Goal: Task Accomplishment & Management: Complete application form

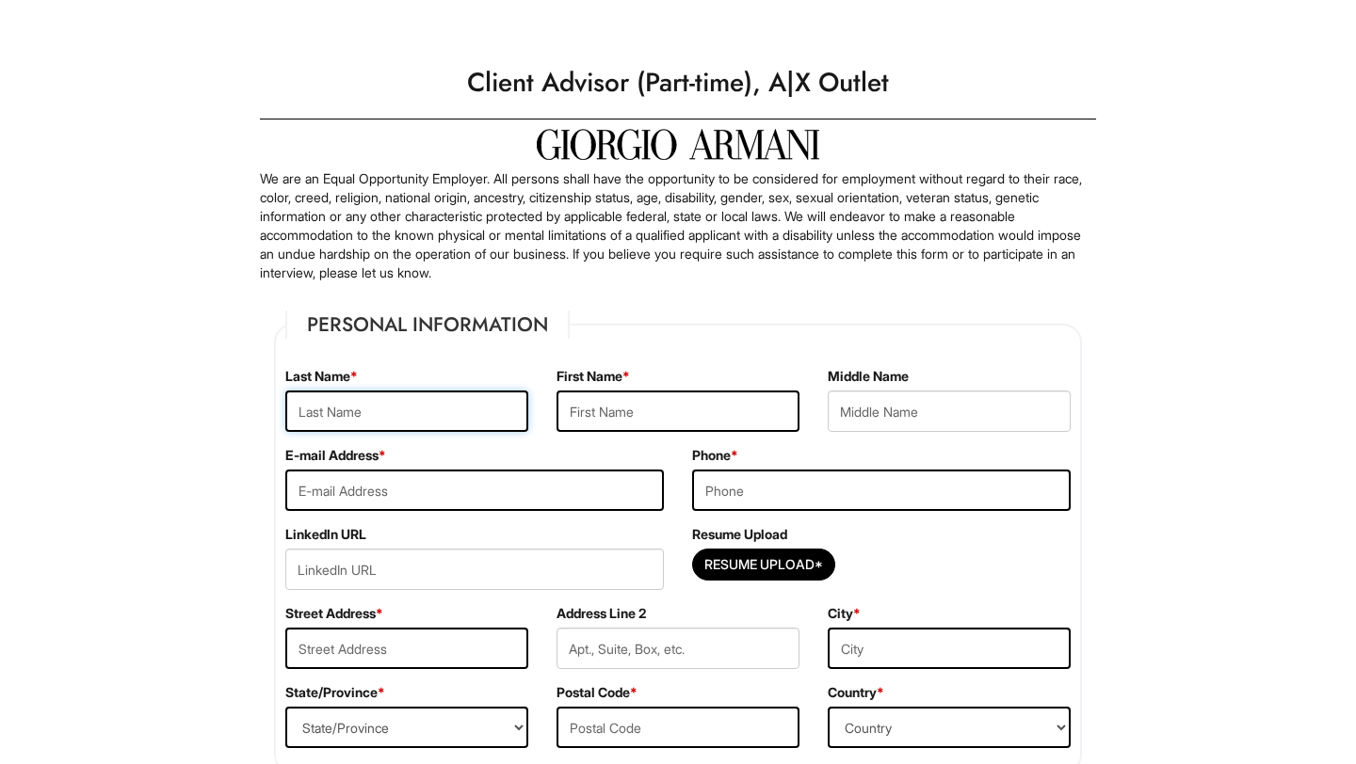
click at [405, 408] on input "text" at bounding box center [406, 411] width 243 height 41
type input "[PERSON_NAME]"
type input "Alondra"
click at [520, 511] on div "E-mail Address *" at bounding box center [474, 485] width 407 height 79
click at [516, 499] on input "email" at bounding box center [474, 490] width 378 height 41
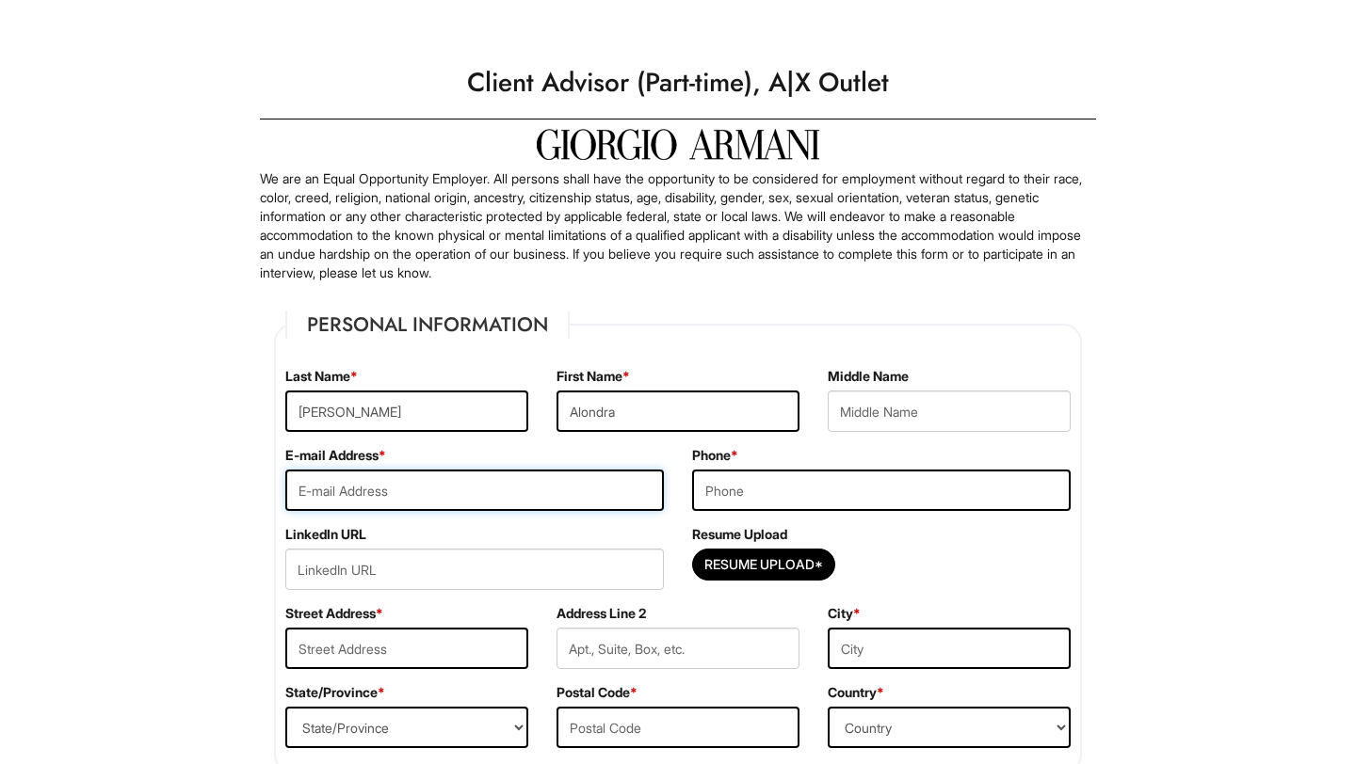
type input "[EMAIL_ADDRESS][DOMAIN_NAME]"
type input "9177411835"
type input "[STREET_ADDRESS]"
type input "Elizabethport"
select select "NJ"
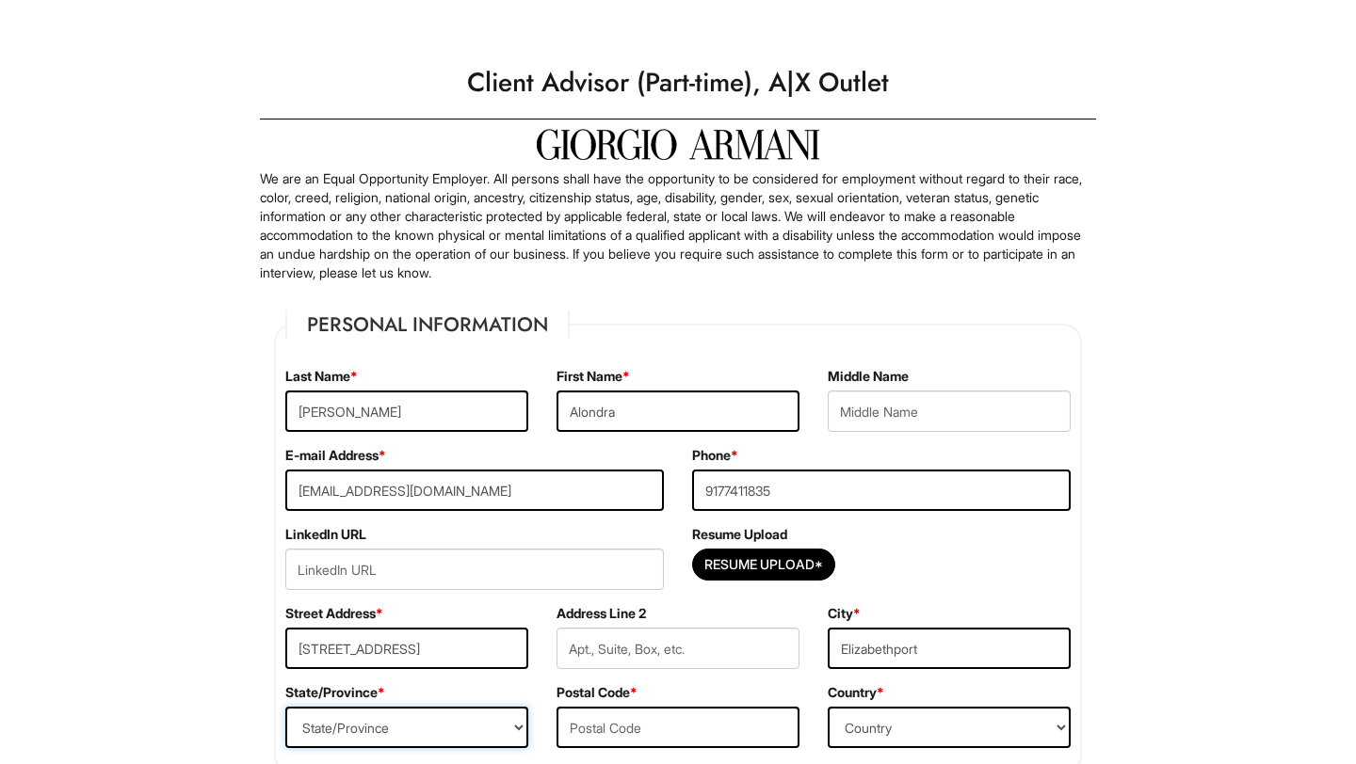
type input "07206"
select select "[GEOGRAPHIC_DATA]"
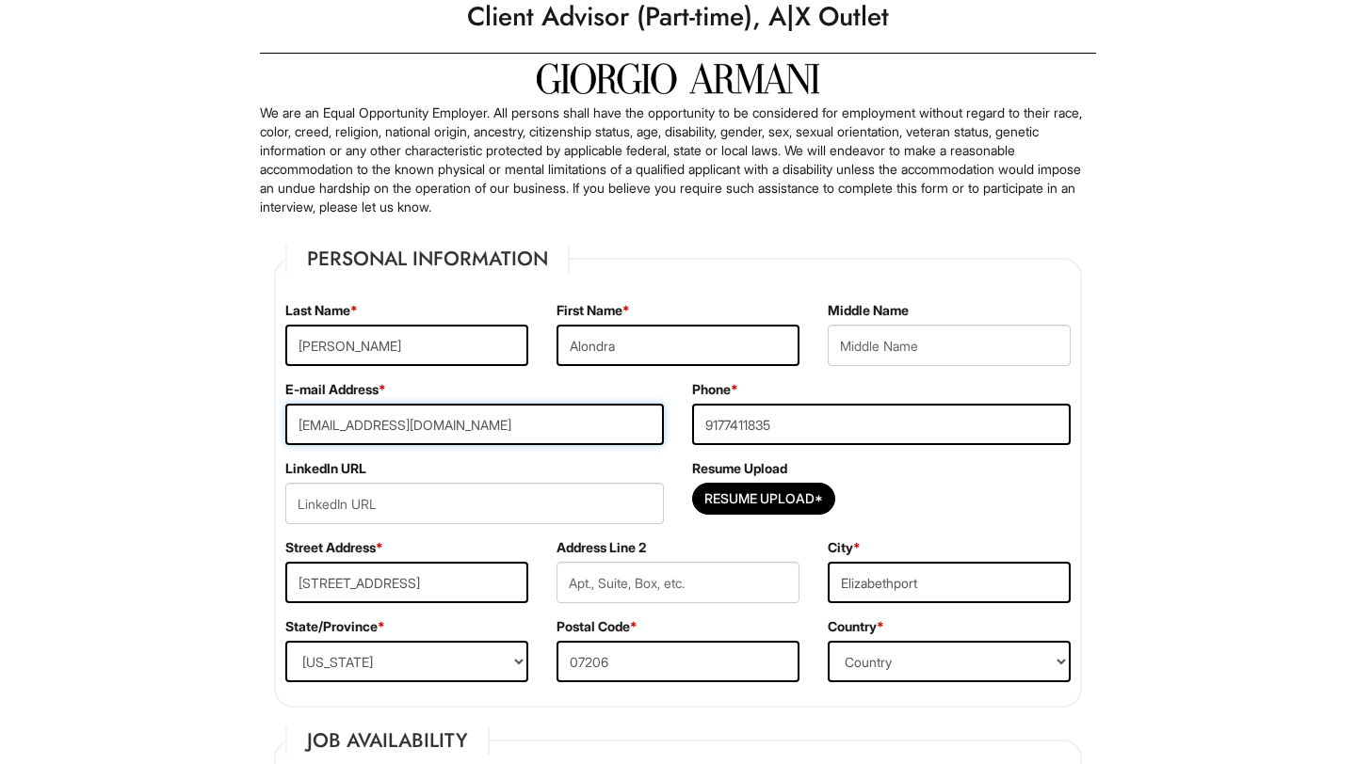
scroll to position [72, 0]
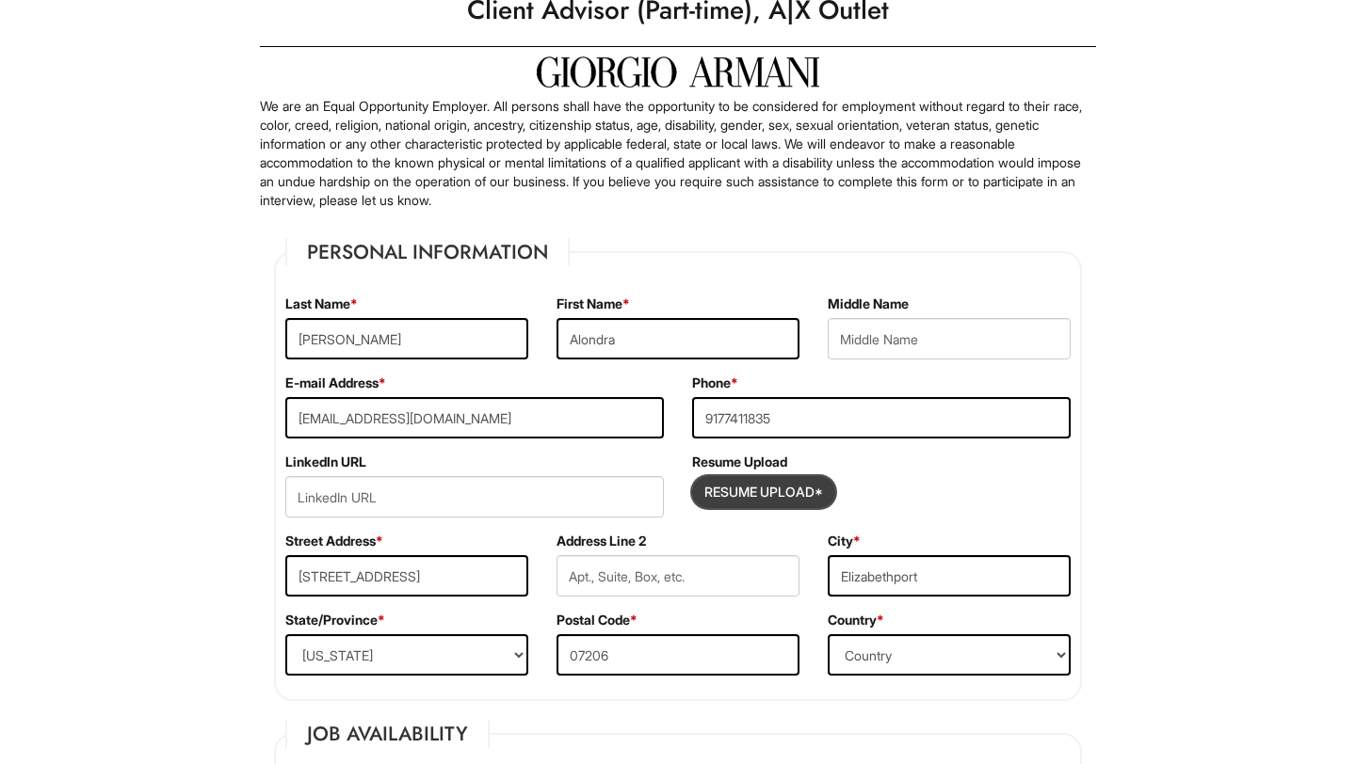
click at [803, 487] on input "Resume Upload*" at bounding box center [763, 492] width 141 height 30
type input "C:\fakepath\[PERSON_NAME] Resume Main 2.pdf"
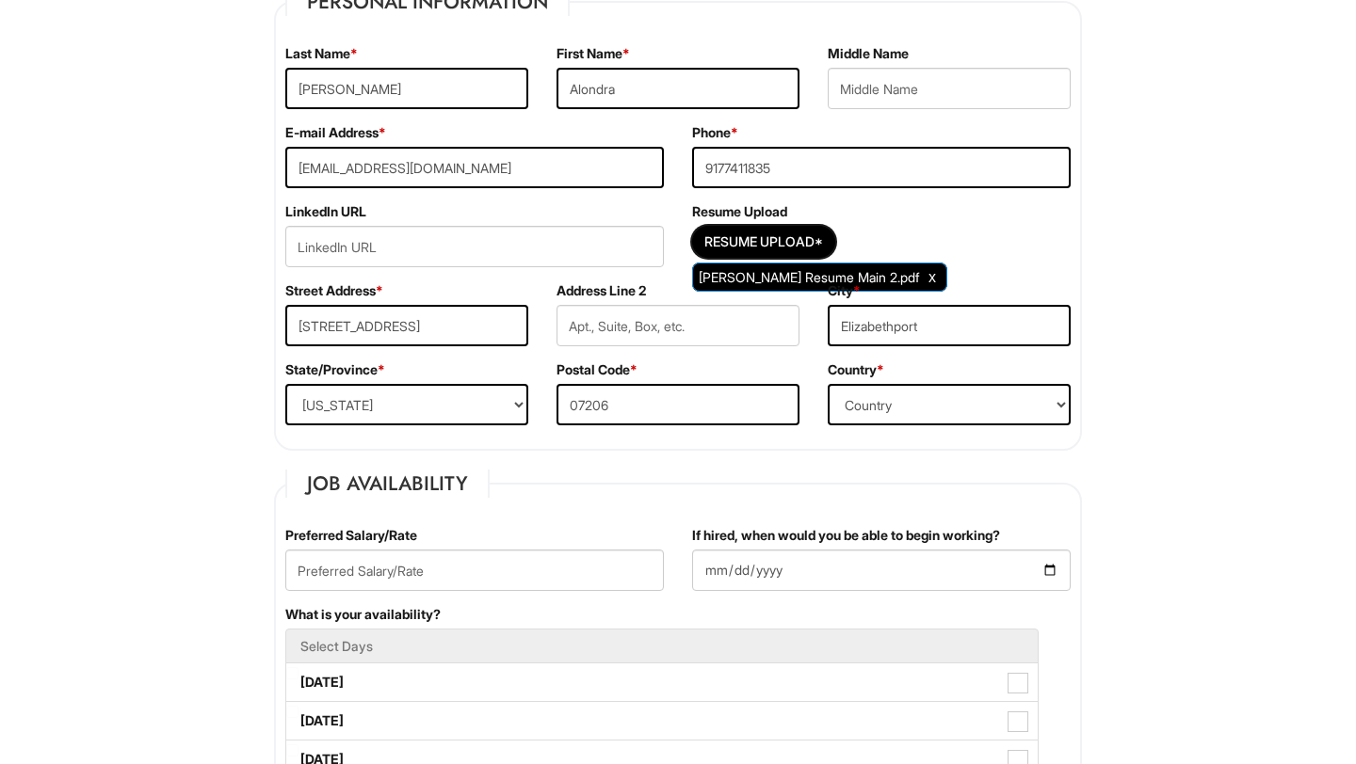
scroll to position [350, 0]
